Goal: Answer question/provide support

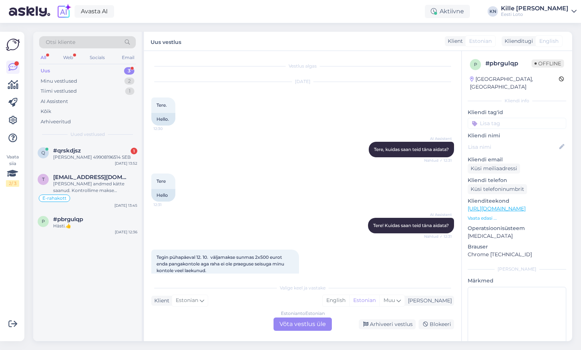
scroll to position [237, 0]
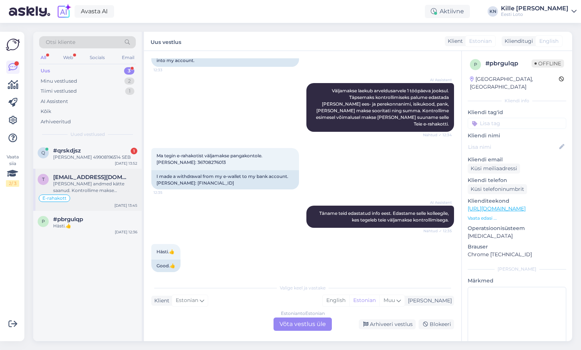
click at [82, 174] on span "[EMAIL_ADDRESS][DOMAIN_NAME]" at bounding box center [91, 177] width 77 height 7
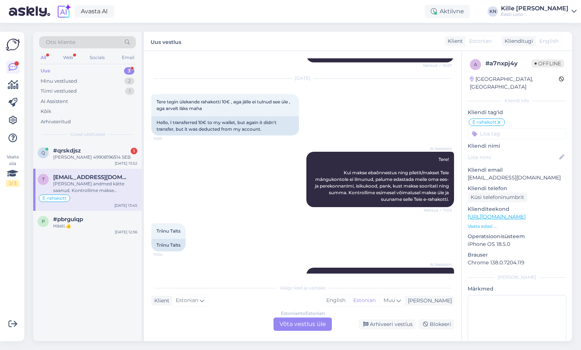
scroll to position [986, 0]
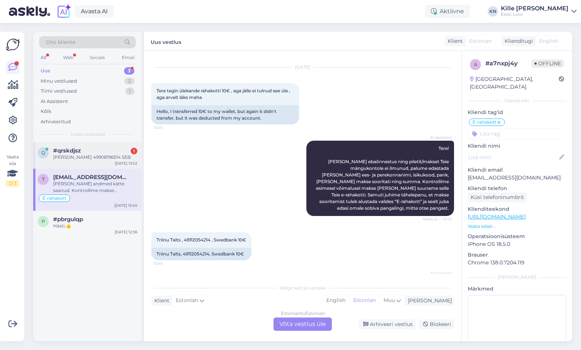
click at [82, 149] on div "#qrskdjsz 1" at bounding box center [95, 150] width 84 height 7
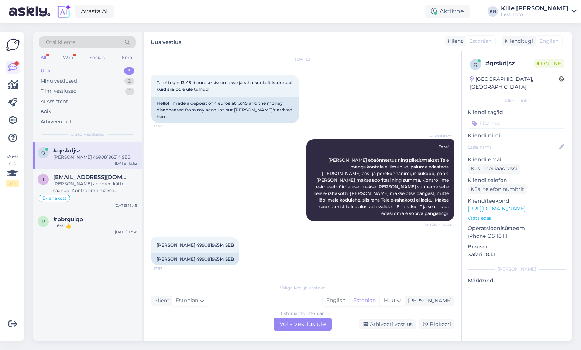
scroll to position [9, 0]
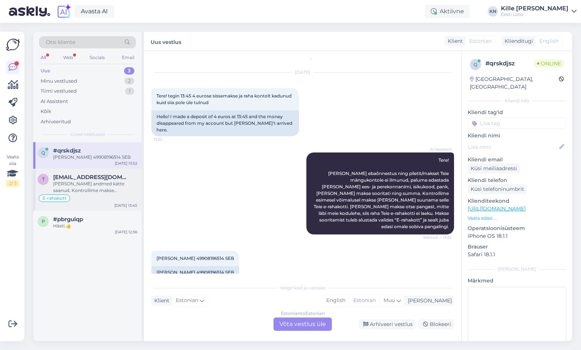
click at [109, 187] on div "[PERSON_NAME] andmed kätte saanud. Kontrollime makse [PERSON_NAME] suuname sell…" at bounding box center [95, 186] width 84 height 13
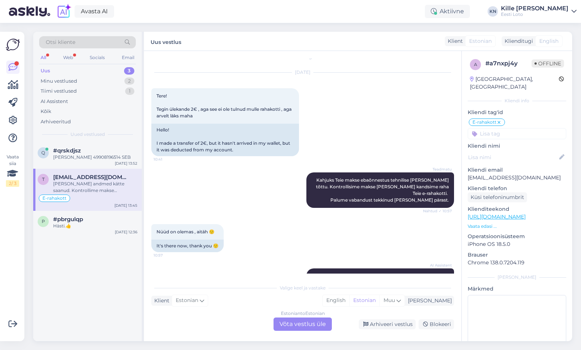
scroll to position [986, 0]
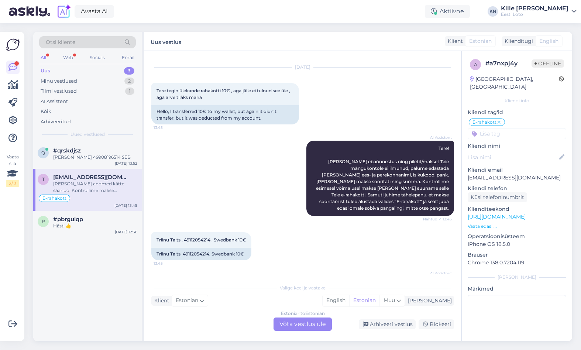
click at [291, 318] on div "Estonian to Estonian Võta vestlus üle" at bounding box center [302, 323] width 58 height 13
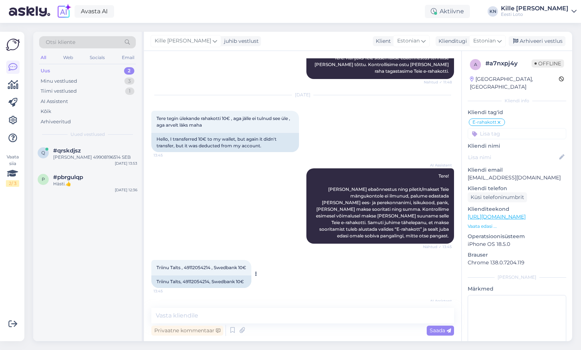
click at [178, 265] on span "Triinu Talts , 49112054214 , Swedbank 10€" at bounding box center [201, 268] width 90 height 6
copy span "Talts"
click at [537, 41] on div "Arhiveeri vestlus" at bounding box center [536, 41] width 57 height 10
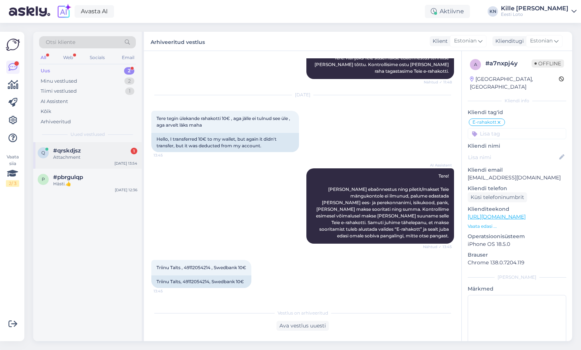
click at [93, 162] on div "q #qrskdjsz 1 Attachment [DATE] 13:54" at bounding box center [87, 155] width 108 height 27
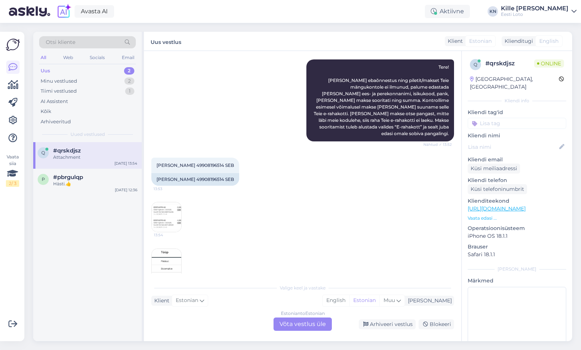
click at [166, 202] on img at bounding box center [167, 217] width 30 height 30
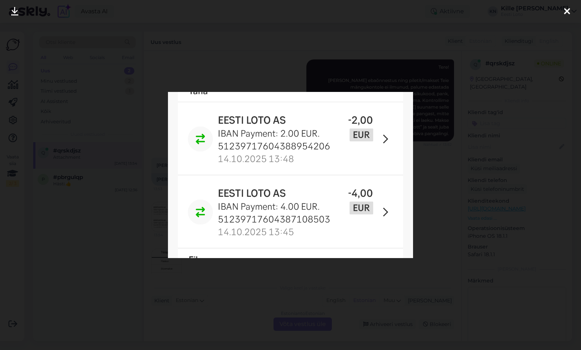
click at [145, 189] on div at bounding box center [290, 175] width 581 height 350
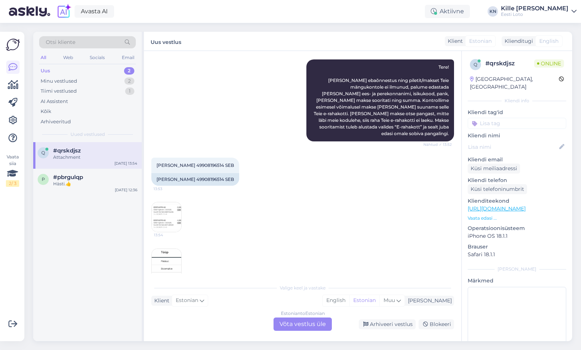
click at [158, 249] on img at bounding box center [167, 264] width 30 height 30
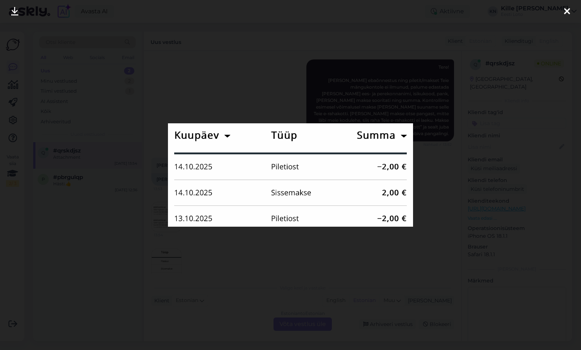
click at [273, 271] on div at bounding box center [290, 175] width 581 height 350
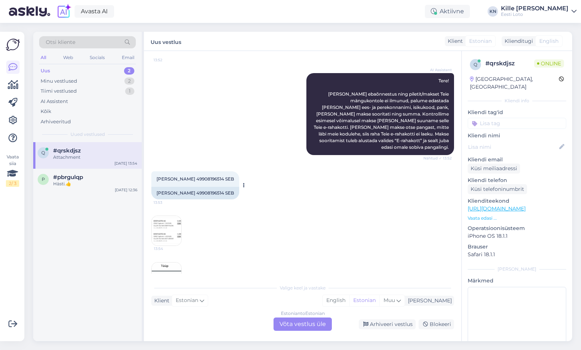
click at [182, 176] on span "[PERSON_NAME] 49908196514 SEB" at bounding box center [194, 179] width 77 height 6
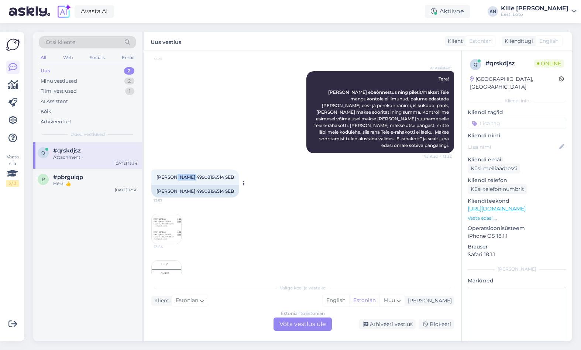
click at [182, 174] on span "[PERSON_NAME] 49908196514 SEB" at bounding box center [194, 177] width 77 height 6
copy span "Teesalu"
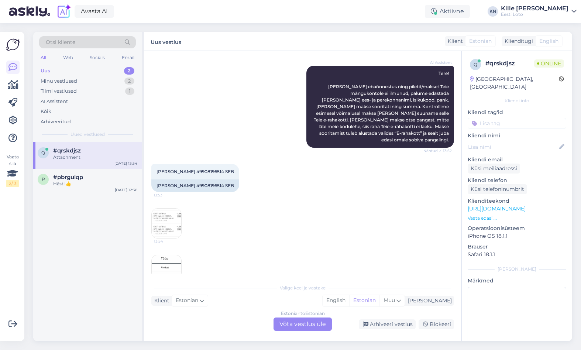
click at [269, 73] on div "AI Assistent Tere! [PERSON_NAME] ebaõnnestus ning piletit/makset Teie mängukont…" at bounding box center [302, 107] width 303 height 98
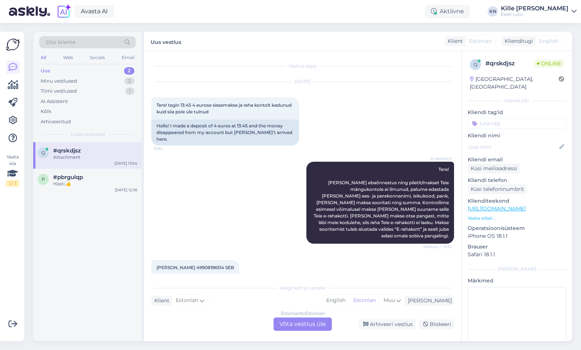
scroll to position [10, 0]
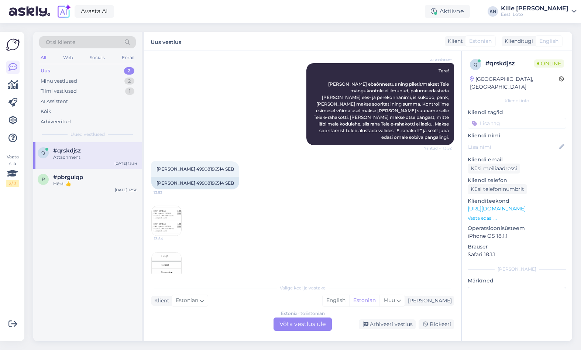
click at [304, 317] on div "Estonian to Estonian Võta vestlus üle" at bounding box center [302, 323] width 58 height 13
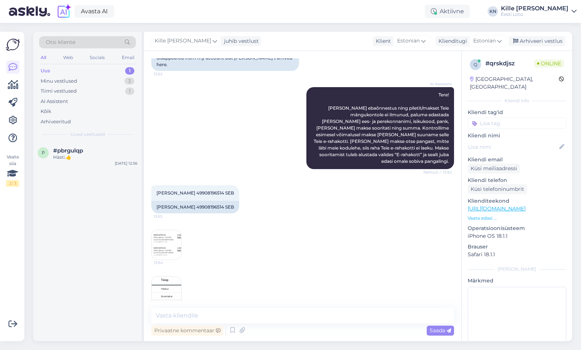
click at [446, 258] on div "13:54 13:54" at bounding box center [302, 267] width 303 height 93
click at [339, 317] on textarea at bounding box center [302, 315] width 303 height 15
paste textarea "Kahjuks Teie sissemakse ebaõnnestus tehnilise [PERSON_NAME] tõttu. Kontrollisim…"
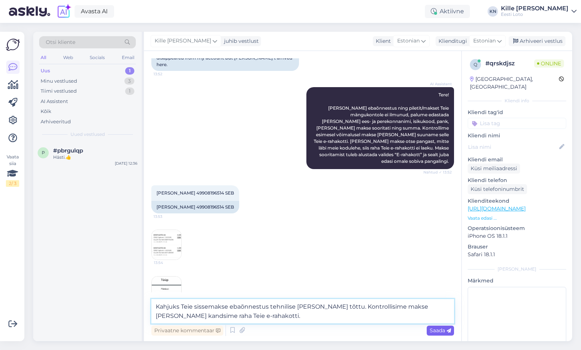
type textarea "Kahjuks Teie sissemakse ebaõnnestus tehnilise [PERSON_NAME] tõttu. Kontrollisim…"
click at [438, 329] on span "Saada" at bounding box center [440, 330] width 21 height 7
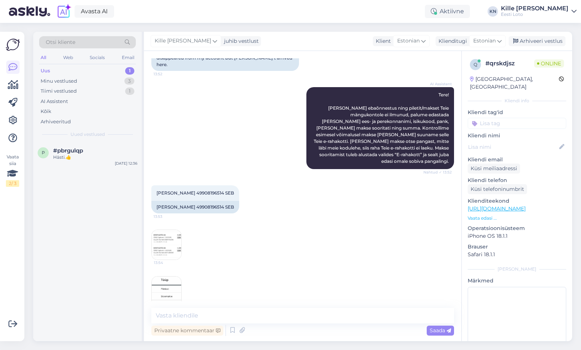
scroll to position [113, 0]
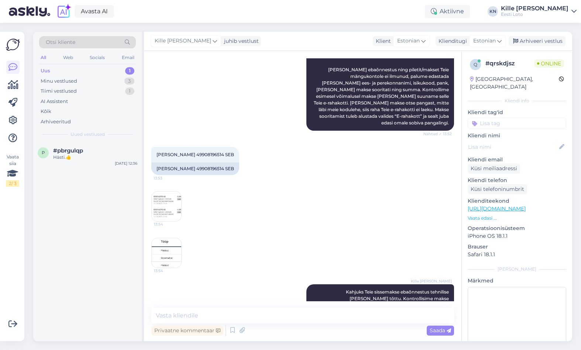
click at [485, 118] on input at bounding box center [517, 123] width 99 height 11
type input "e-ra"
click at [516, 141] on span "E-rahakott" at bounding box center [517, 143] width 24 height 4
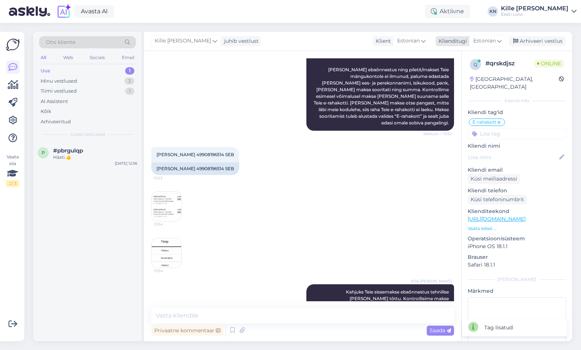
click at [525, 42] on div "Arhiveeri vestlus" at bounding box center [536, 41] width 57 height 10
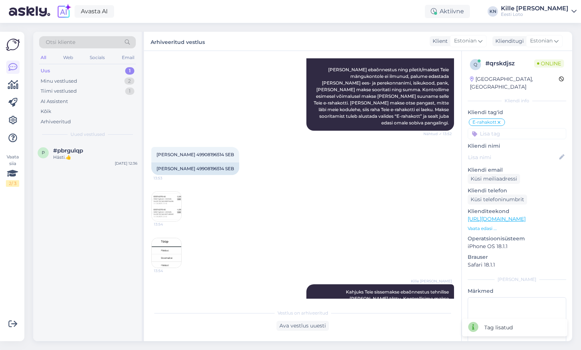
scroll to position [114, 0]
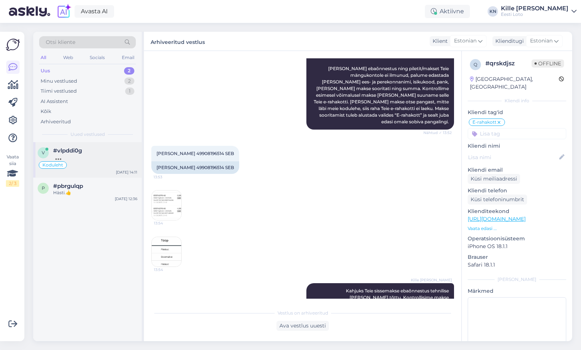
click at [93, 150] on div "#vlpddi0g" at bounding box center [95, 150] width 84 height 7
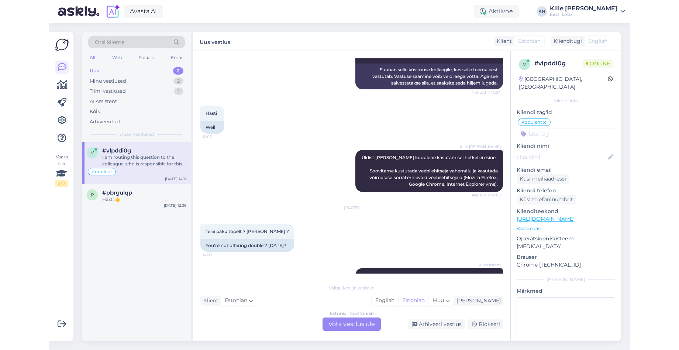
scroll to position [349, 0]
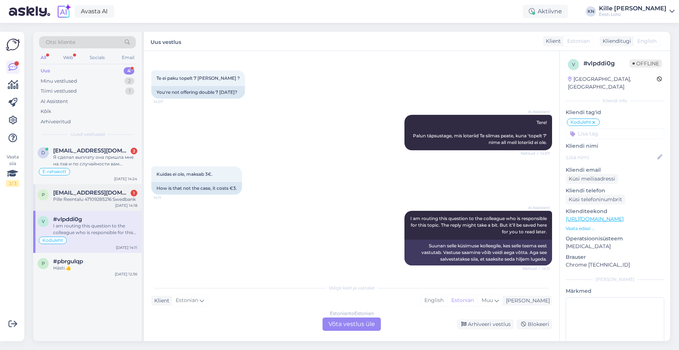
drag, startPoint x: 102, startPoint y: 199, endPoint x: 102, endPoint y: 190, distance: 8.9
click at [102, 199] on div "Pille Reentalu 47109285216 Swedbank" at bounding box center [95, 199] width 84 height 7
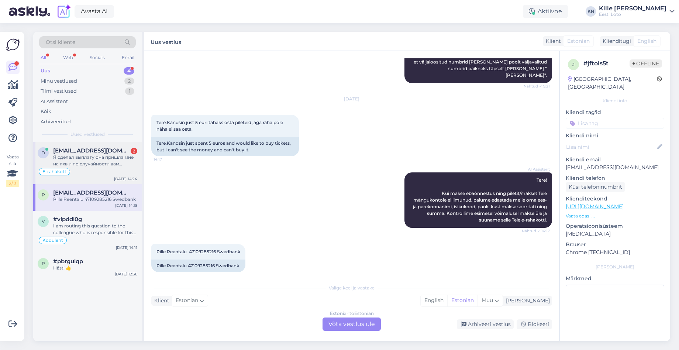
click at [100, 154] on div "Я сделал выплату она пришла мне на лхв и по случайности вам обратно отправил" at bounding box center [95, 160] width 84 height 13
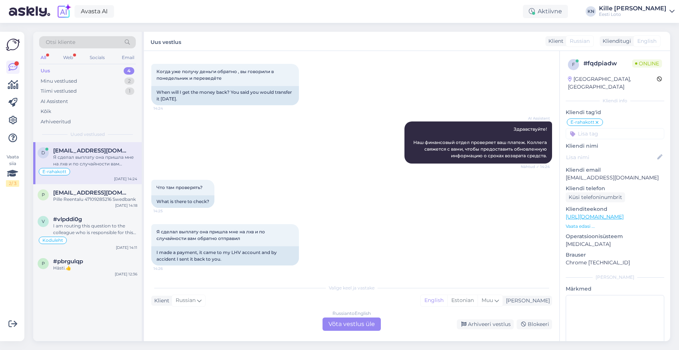
scroll to position [352, 0]
click at [87, 236] on div "Koduleht" at bounding box center [88, 240] width 100 height 9
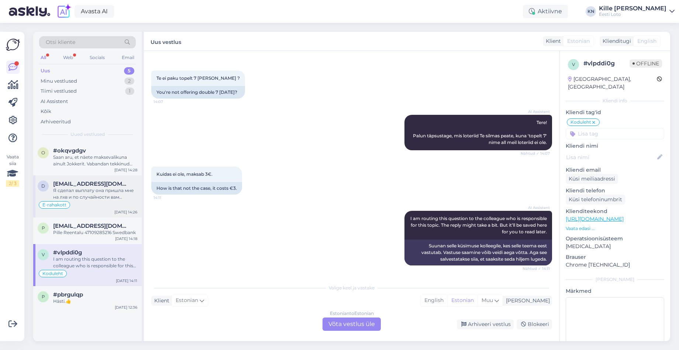
drag, startPoint x: 94, startPoint y: 192, endPoint x: 95, endPoint y: 176, distance: 15.9
click at [94, 192] on div "Я сделал выплату она пришла мне на лхв и по случайности вам обратно отправил" at bounding box center [95, 193] width 84 height 13
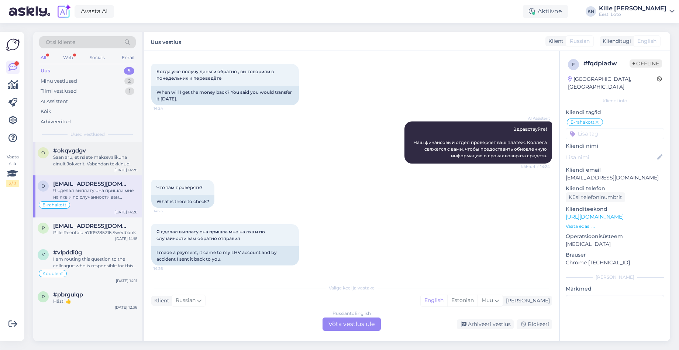
click at [93, 148] on div "#okqvgdgv" at bounding box center [95, 150] width 84 height 7
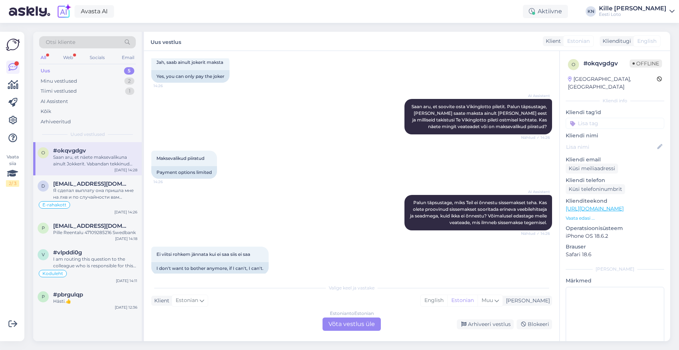
scroll to position [289, 0]
